Goal: Check status: Check status

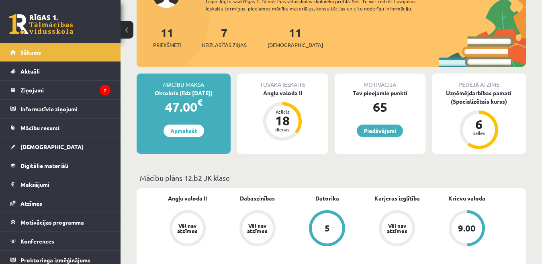
scroll to position [120, 0]
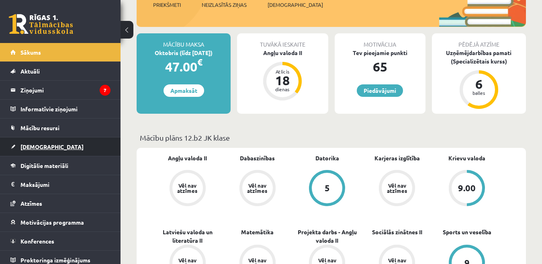
click at [44, 148] on span "[DEMOGRAPHIC_DATA]" at bounding box center [51, 146] width 63 height 7
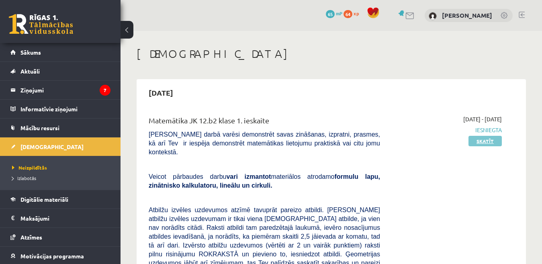
click at [481, 139] on link "Skatīt" at bounding box center [484, 141] width 33 height 10
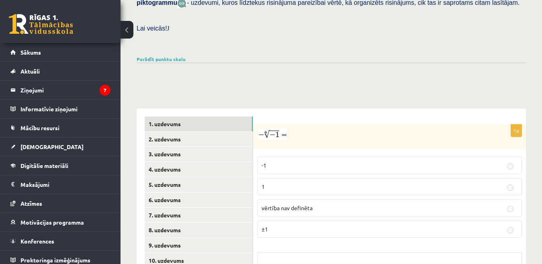
scroll to position [201, 0]
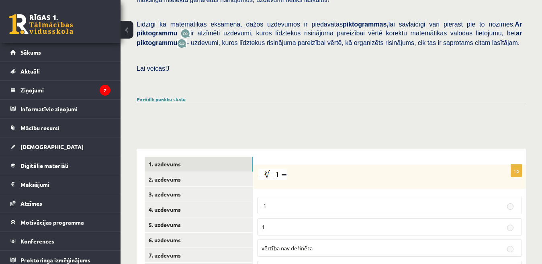
click at [182, 96] on link "Parādīt punktu skalu" at bounding box center [161, 99] width 49 height 6
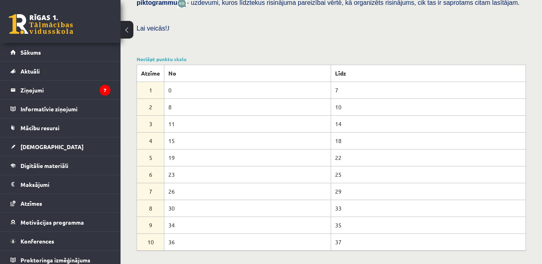
scroll to position [161, 0]
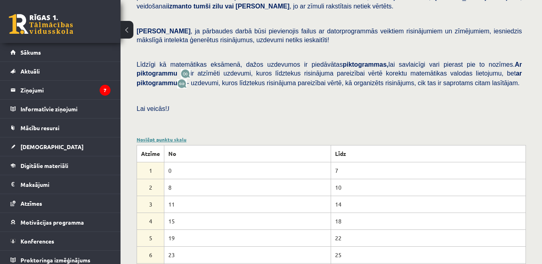
click at [176, 136] on link "Noslēpt punktu skalu" at bounding box center [162, 139] width 50 height 6
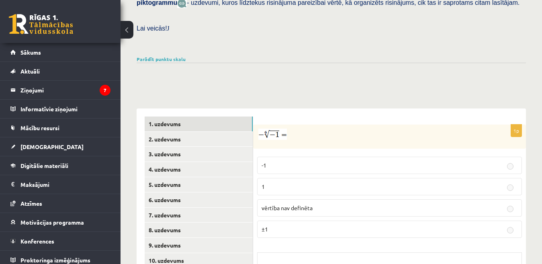
scroll to position [281, 0]
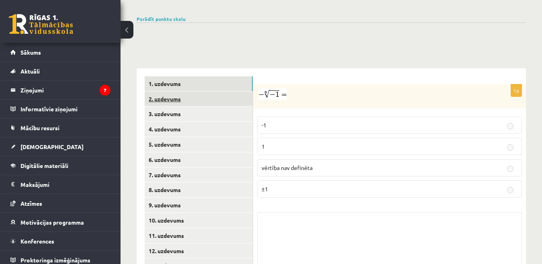
click at [163, 92] on link "2. uzdevums" at bounding box center [199, 99] width 108 height 15
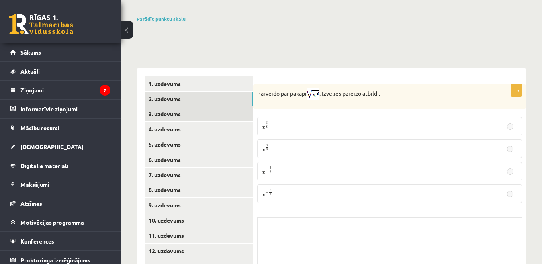
click at [177, 106] on link "3. uzdevums" at bounding box center [199, 113] width 108 height 15
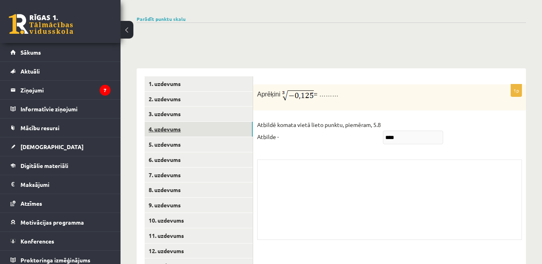
click at [170, 122] on link "4. uzdevums" at bounding box center [199, 129] width 108 height 15
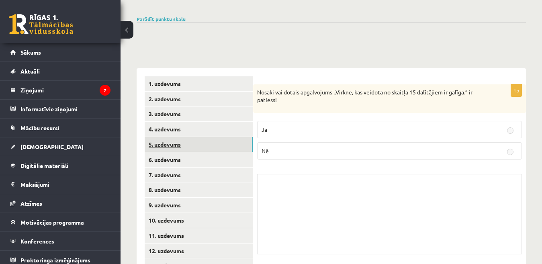
click at [173, 139] on link "5. uzdevums" at bounding box center [199, 144] width 108 height 15
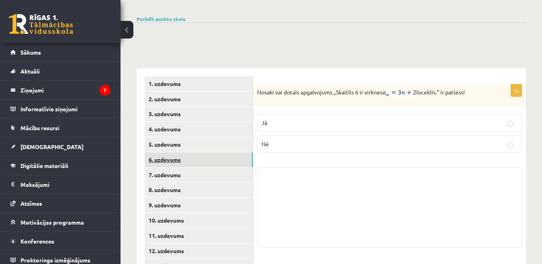
click at [173, 152] on link "6. uzdevums" at bounding box center [199, 159] width 108 height 15
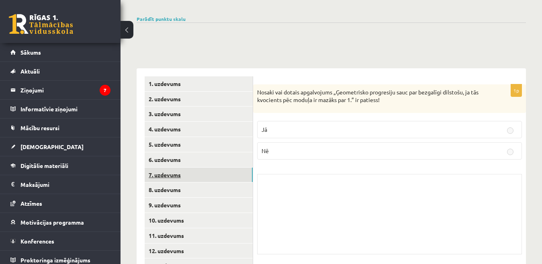
click at [172, 169] on link "7. uzdevums" at bounding box center [199, 174] width 108 height 15
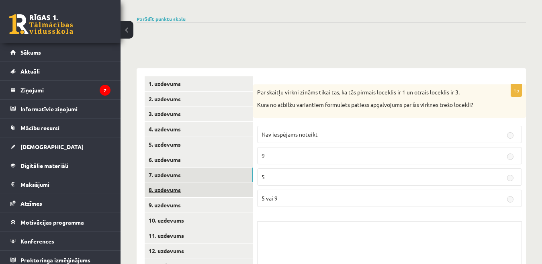
click at [164, 184] on link "8. uzdevums" at bounding box center [199, 189] width 108 height 15
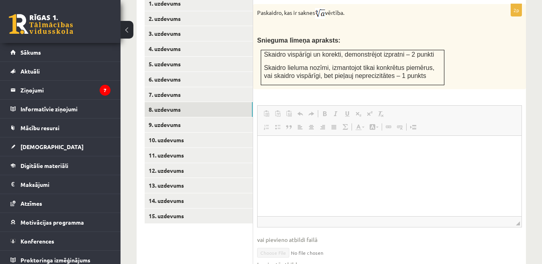
scroll to position [442, 0]
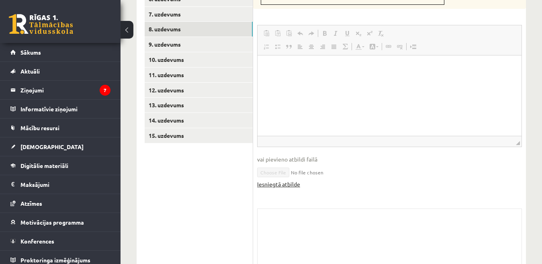
click at [272, 180] on link "Iesniegtā atbilde" at bounding box center [278, 184] width 43 height 8
click at [178, 38] on link "9. uzdevums" at bounding box center [199, 44] width 108 height 15
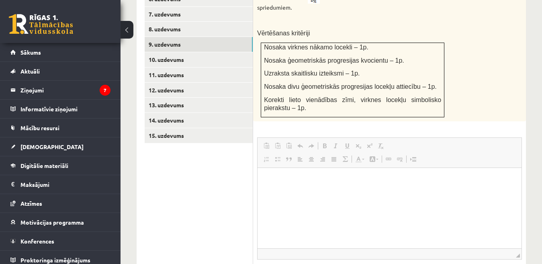
scroll to position [0, 0]
click at [283, 192] on html at bounding box center [389, 179] width 264 height 24
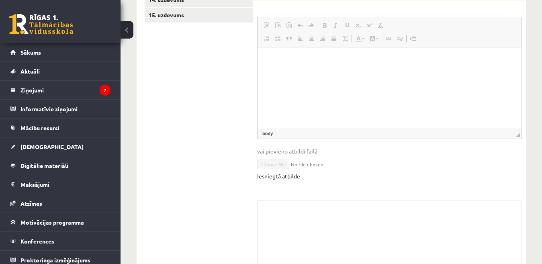
click at [273, 172] on link "Iesniegtā atbilde" at bounding box center [278, 176] width 43 height 8
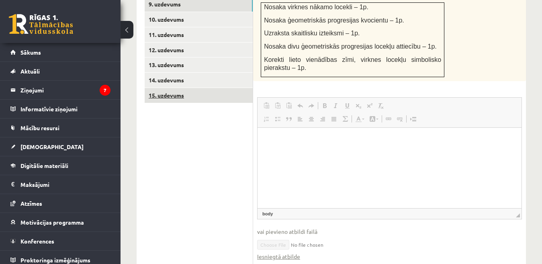
scroll to position [442, 0]
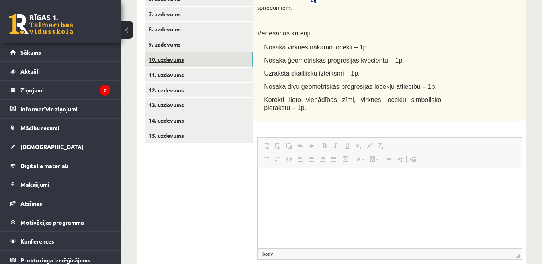
click at [210, 53] on link "10. uzdevums" at bounding box center [199, 59] width 108 height 15
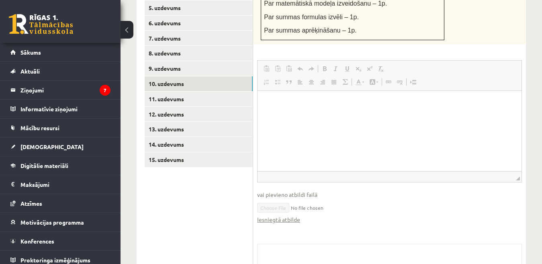
scroll to position [0, 0]
click at [281, 215] on link "Iesniegtā atbilde" at bounding box center [278, 219] width 43 height 8
click at [173, 92] on link "11. uzdevums" at bounding box center [199, 99] width 108 height 15
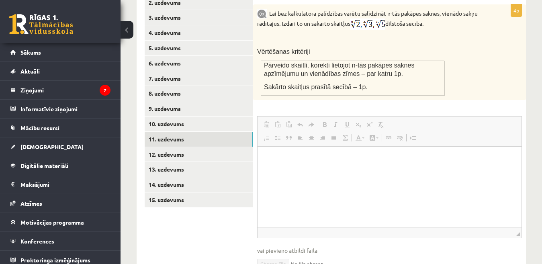
scroll to position [418, 0]
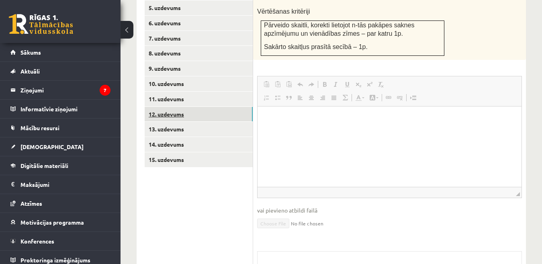
click at [177, 108] on link "12. uzdevums" at bounding box center [199, 114] width 108 height 15
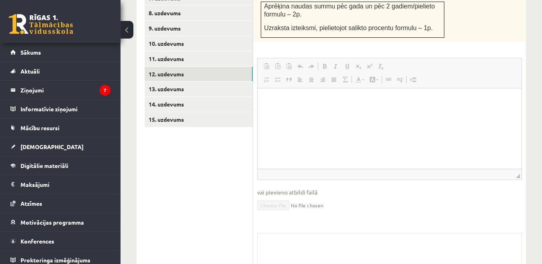
scroll to position [337, 0]
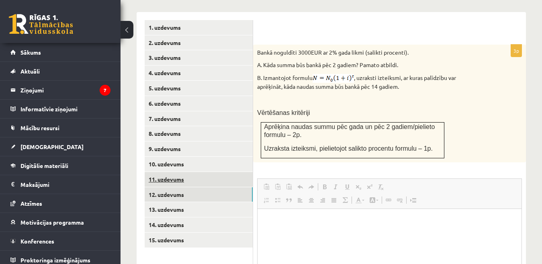
click at [183, 172] on link "11. uzdevums" at bounding box center [199, 179] width 108 height 15
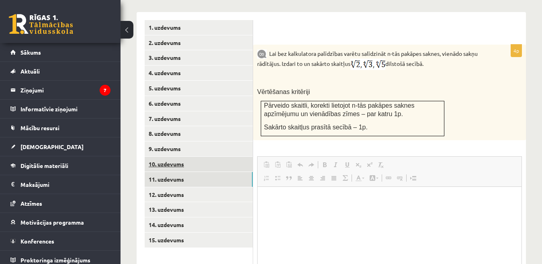
scroll to position [377, 0]
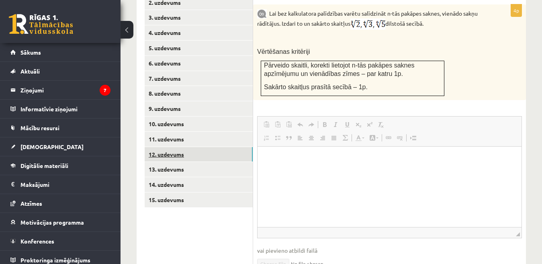
click at [178, 147] on link "12. uzdevums" at bounding box center [199, 154] width 108 height 15
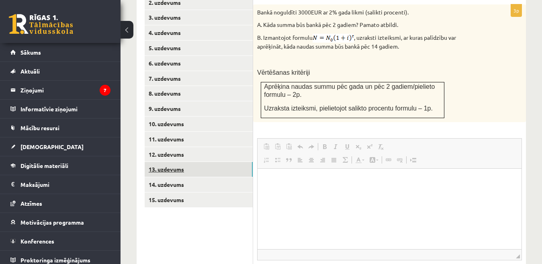
click at [182, 162] on link "13. uzdevums" at bounding box center [199, 169] width 108 height 15
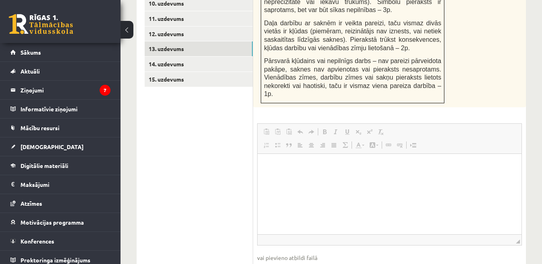
scroll to position [618, 0]
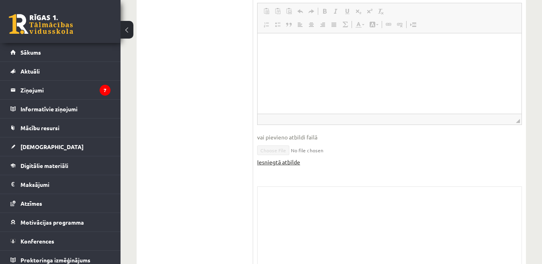
click at [272, 158] on link "Iesniegtā atbilde" at bounding box center [278, 162] width 43 height 8
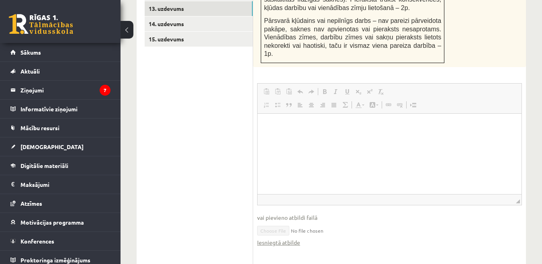
scroll to position [498, 0]
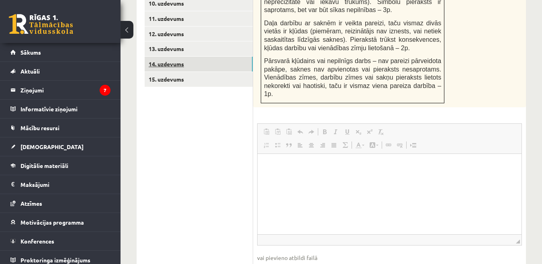
click at [184, 57] on link "14. uzdevums" at bounding box center [199, 64] width 108 height 15
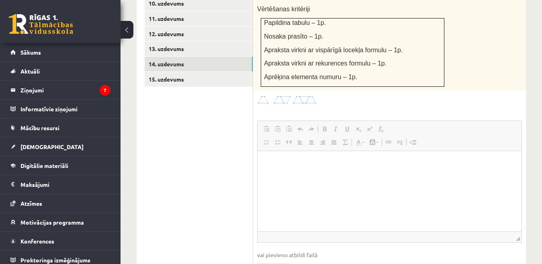
scroll to position [538, 0]
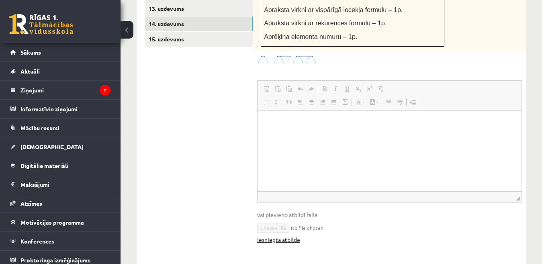
click at [286, 235] on link "Iesniegtā atbilde" at bounding box center [278, 239] width 43 height 8
click at [178, 32] on link "15. uzdevums" at bounding box center [199, 39] width 108 height 15
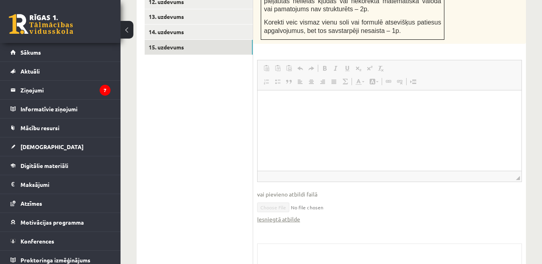
scroll to position [0, 0]
click at [274, 215] on link "Iesniegtā atbilde" at bounding box center [278, 219] width 43 height 8
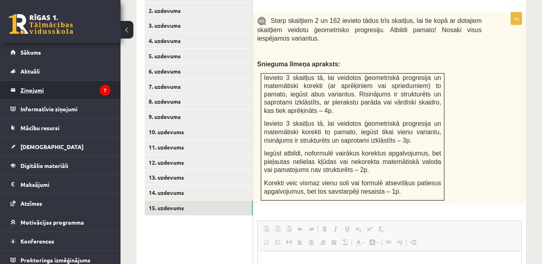
click at [36, 88] on legend "Ziņojumi 7" at bounding box center [65, 90] width 90 height 18
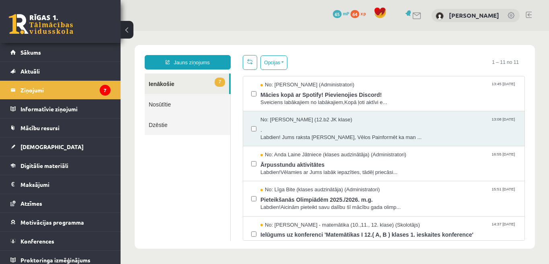
click at [528, 16] on link at bounding box center [528, 15] width 6 height 6
